Goal: Task Accomplishment & Management: Manage account settings

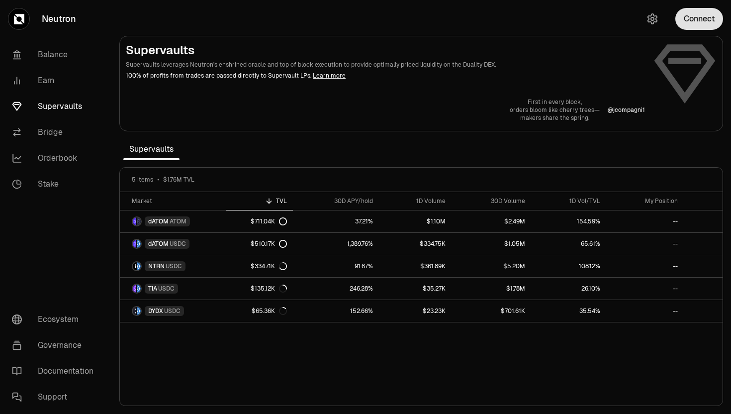
click at [501, 19] on button "Connect" at bounding box center [699, 19] width 48 height 22
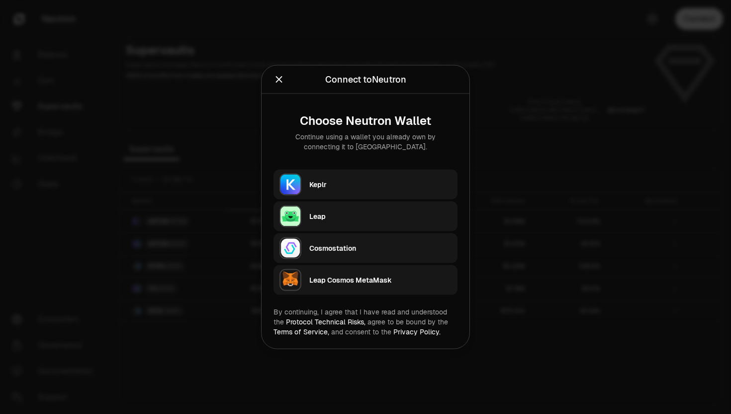
click at [339, 181] on div "Keplr" at bounding box center [380, 184] width 142 height 10
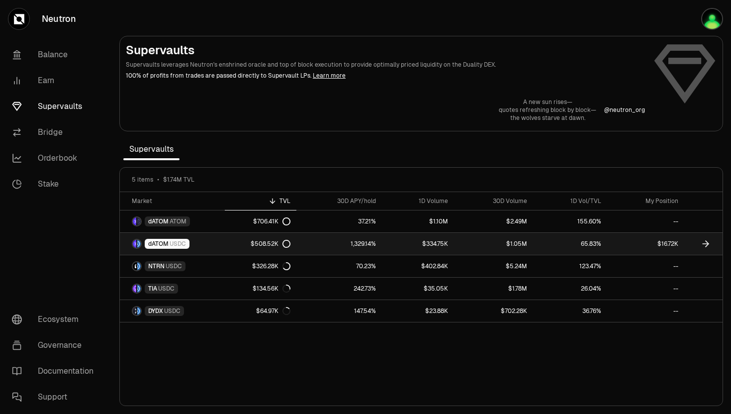
click at [154, 245] on span "dATOM" at bounding box center [158, 244] width 20 height 8
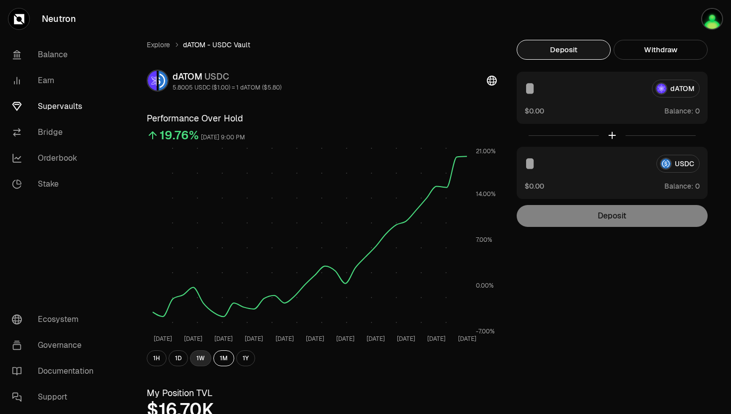
click at [201, 246] on button "1W" at bounding box center [200, 358] width 21 height 16
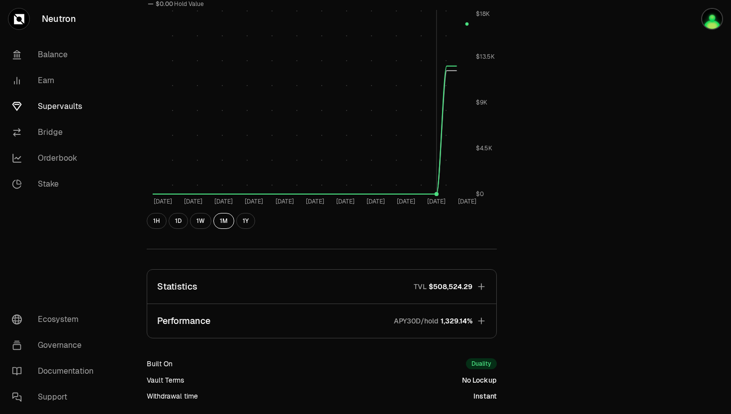
scroll to position [407, 0]
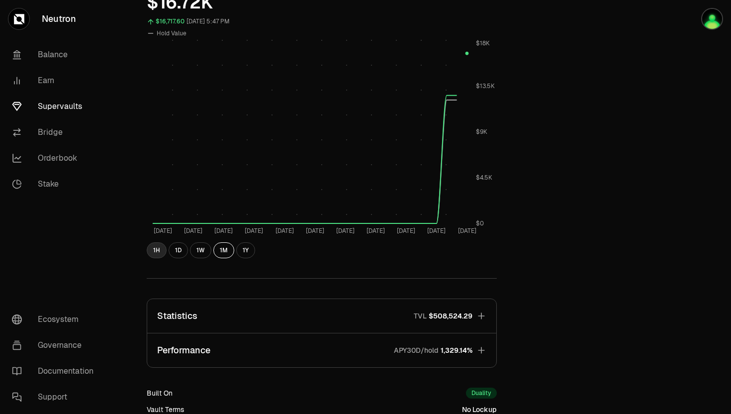
click at [158, 246] on button "1H" at bounding box center [157, 250] width 20 height 16
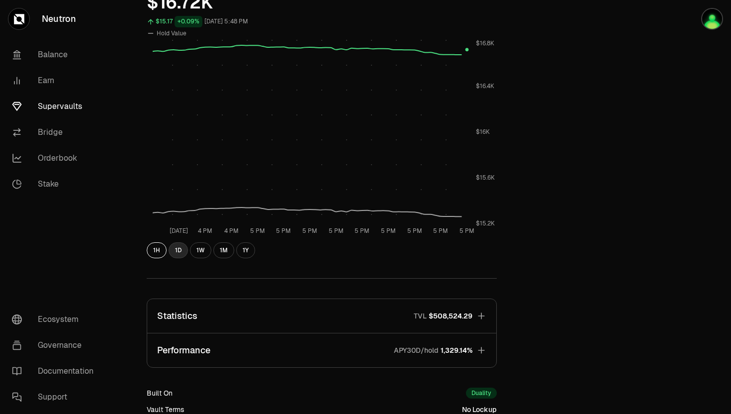
click at [181, 245] on button "1D" at bounding box center [177, 250] width 19 height 16
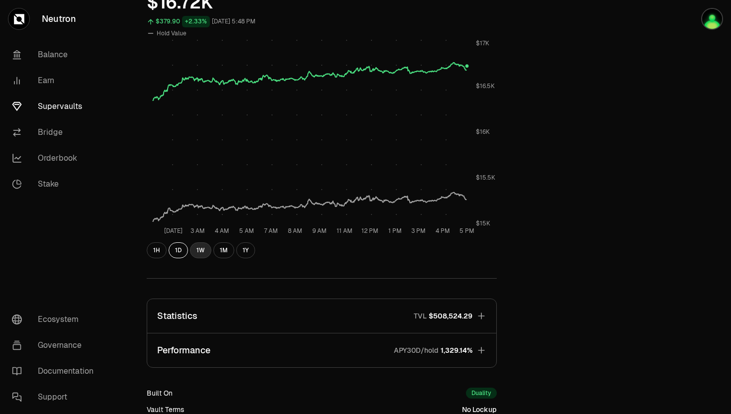
click at [195, 244] on button "1W" at bounding box center [200, 250] width 21 height 16
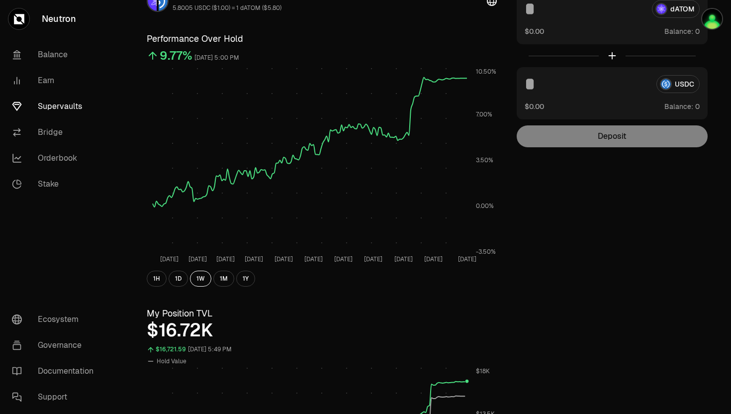
scroll to position [0, 0]
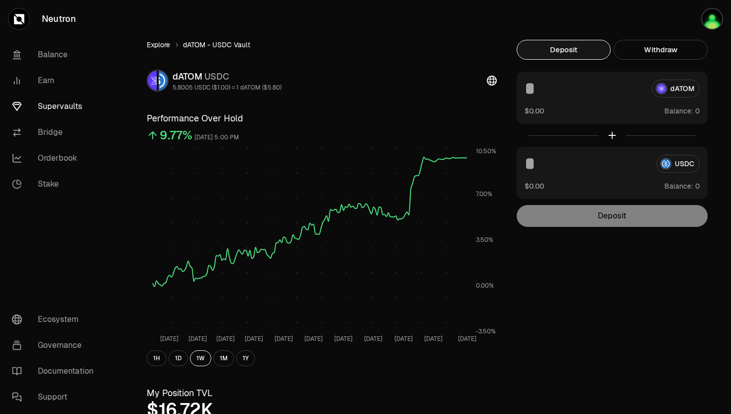
click at [166, 43] on link "Explore" at bounding box center [158, 45] width 23 height 10
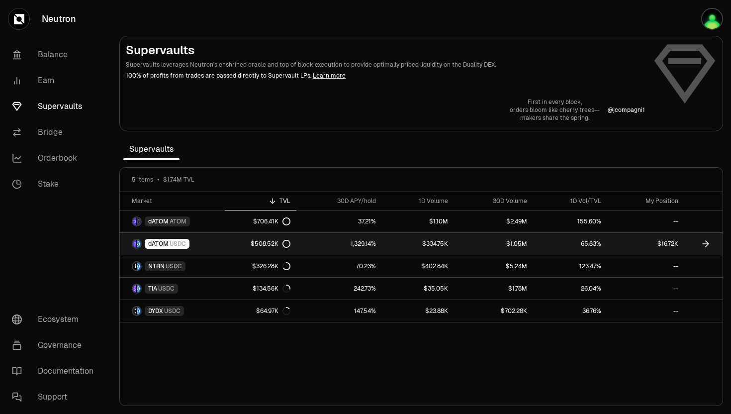
click at [160, 244] on span "dATOM" at bounding box center [158, 244] width 20 height 8
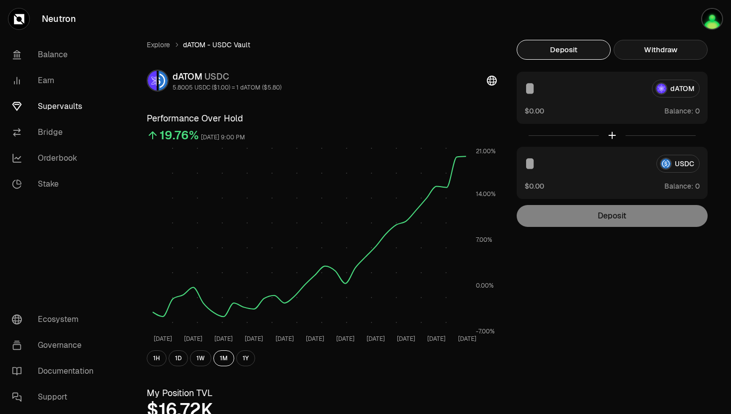
click at [501, 48] on button "Withdraw" at bounding box center [660, 50] width 94 height 20
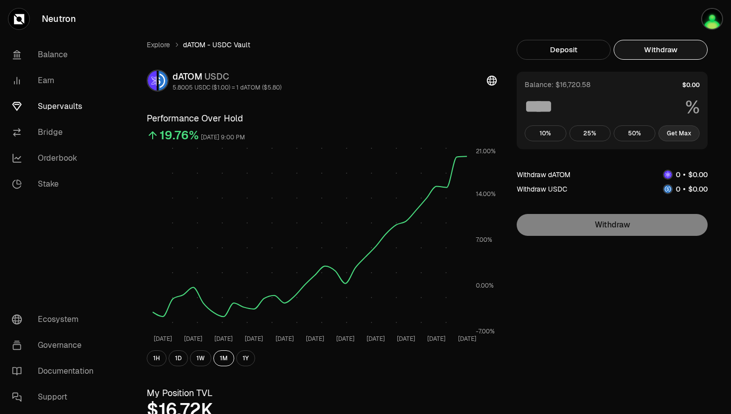
click at [501, 133] on button "Get Max" at bounding box center [679, 133] width 42 height 16
type input "***"
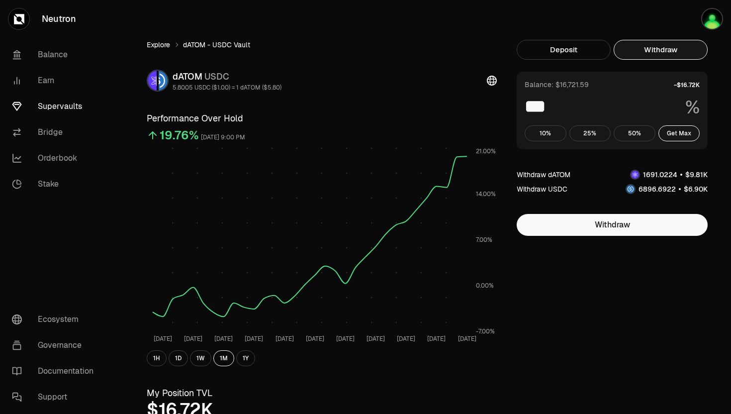
click at [158, 46] on link "Explore" at bounding box center [158, 45] width 23 height 10
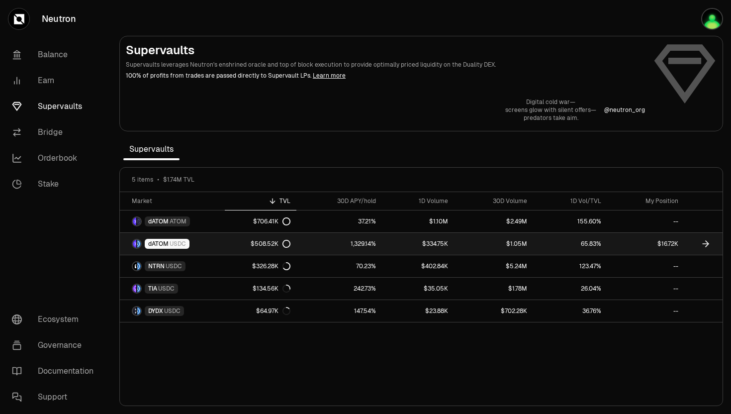
click at [166, 242] on span "dATOM" at bounding box center [158, 244] width 20 height 8
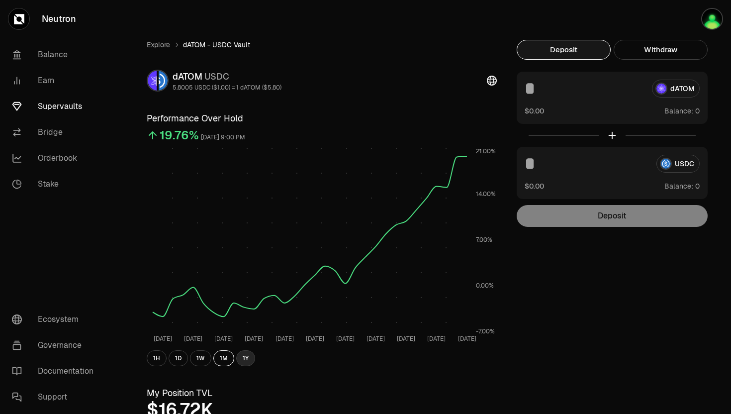
click at [248, 246] on button "1Y" at bounding box center [245, 358] width 19 height 16
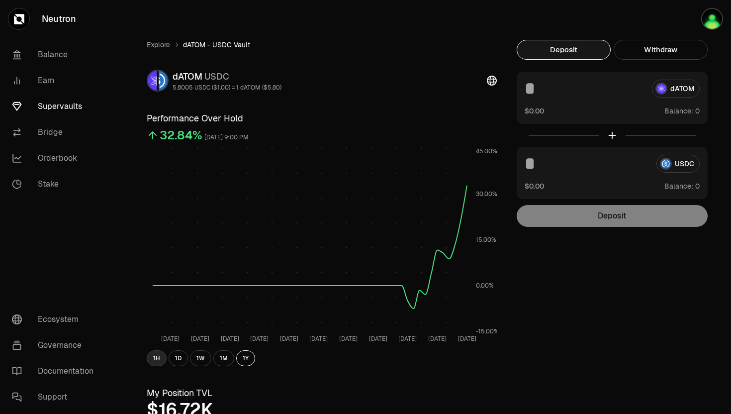
click at [153, 246] on button "1H" at bounding box center [157, 358] width 20 height 16
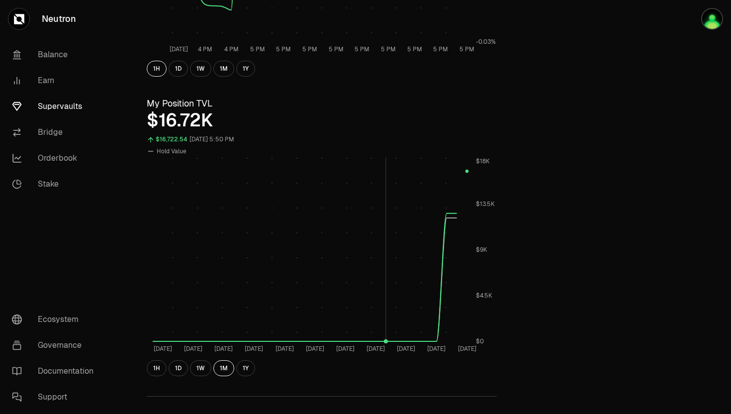
scroll to position [327, 0]
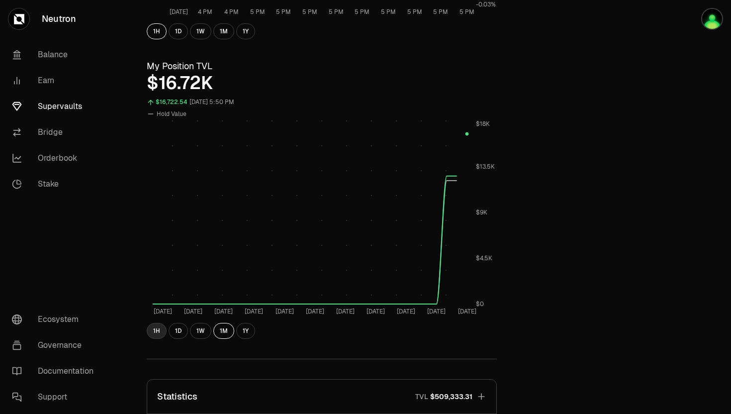
click at [149, 246] on button "1H" at bounding box center [157, 331] width 20 height 16
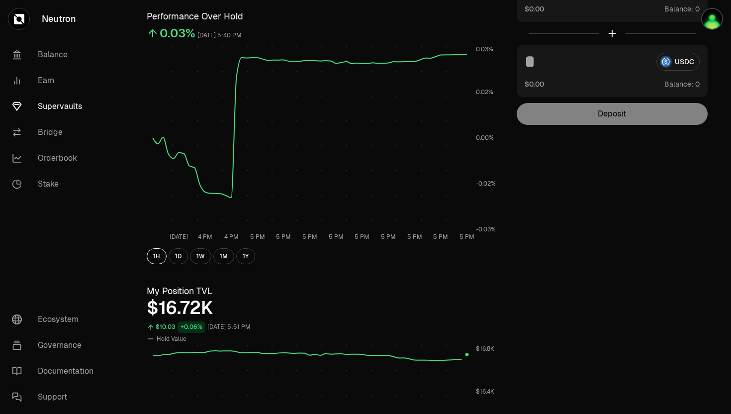
scroll to position [0, 0]
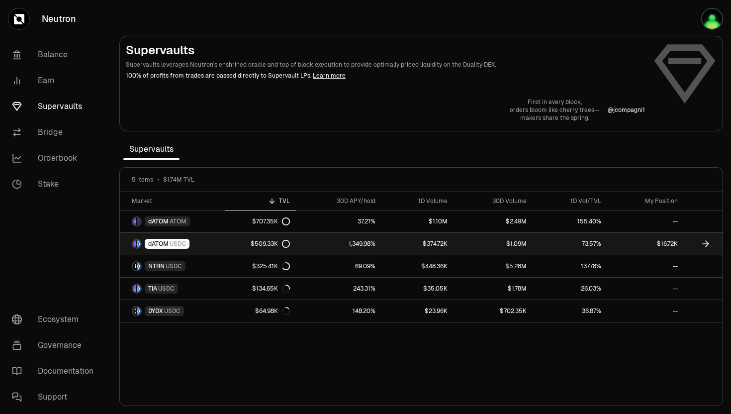
click at [154, 244] on span "dATOM" at bounding box center [158, 244] width 20 height 8
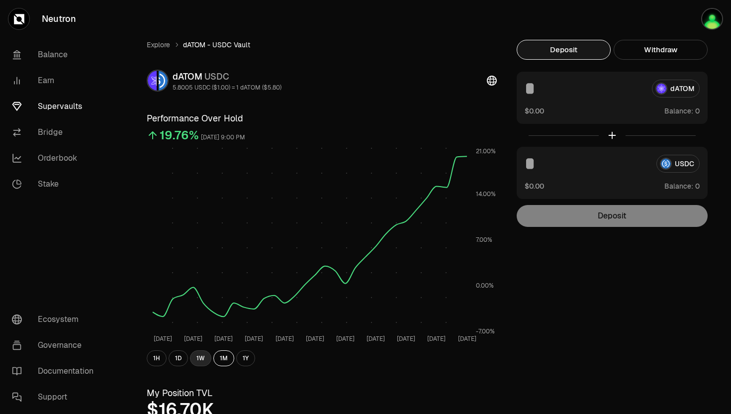
click at [201, 246] on button "1W" at bounding box center [200, 358] width 21 height 16
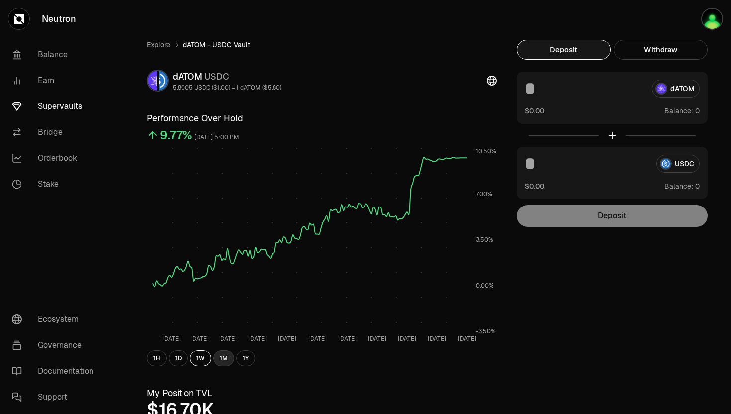
click at [232, 246] on button "1M" at bounding box center [223, 358] width 21 height 16
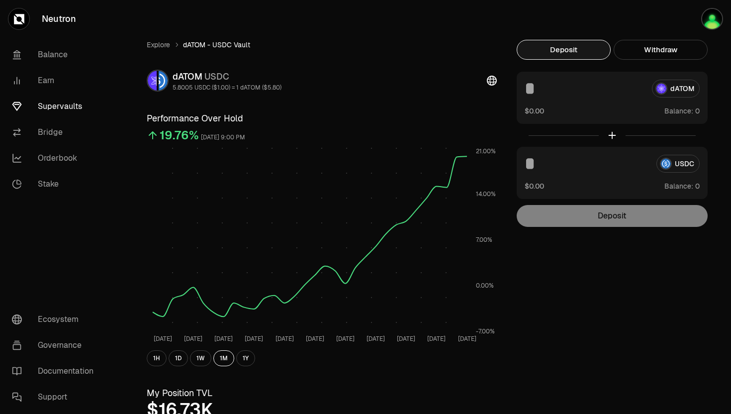
click at [52, 17] on link "Neutron" at bounding box center [55, 19] width 111 height 38
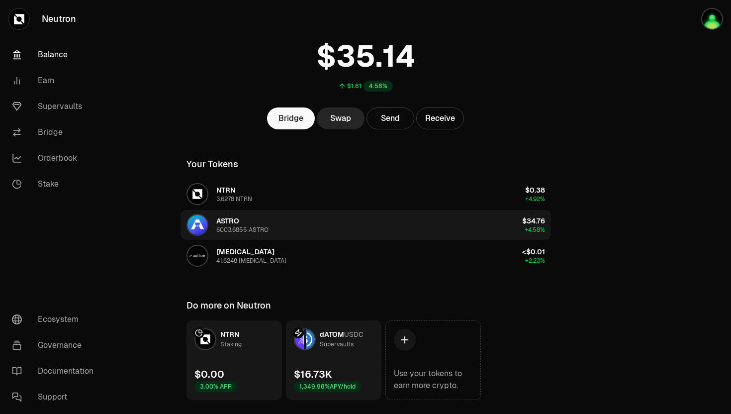
scroll to position [66, 0]
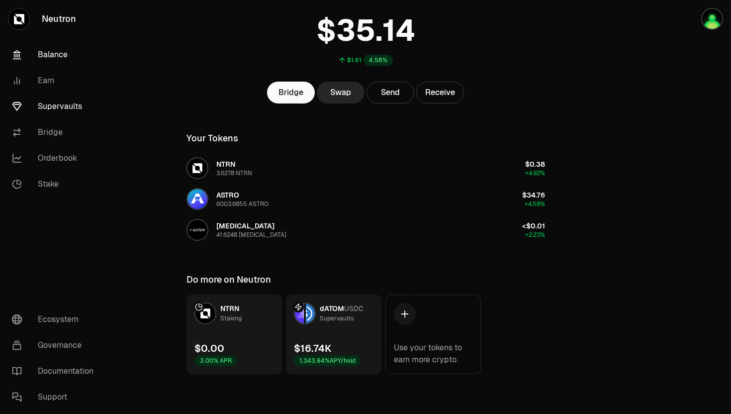
click at [56, 107] on link "Supervaults" at bounding box center [55, 106] width 103 height 26
